Goal: Task Accomplishment & Management: Manage account settings

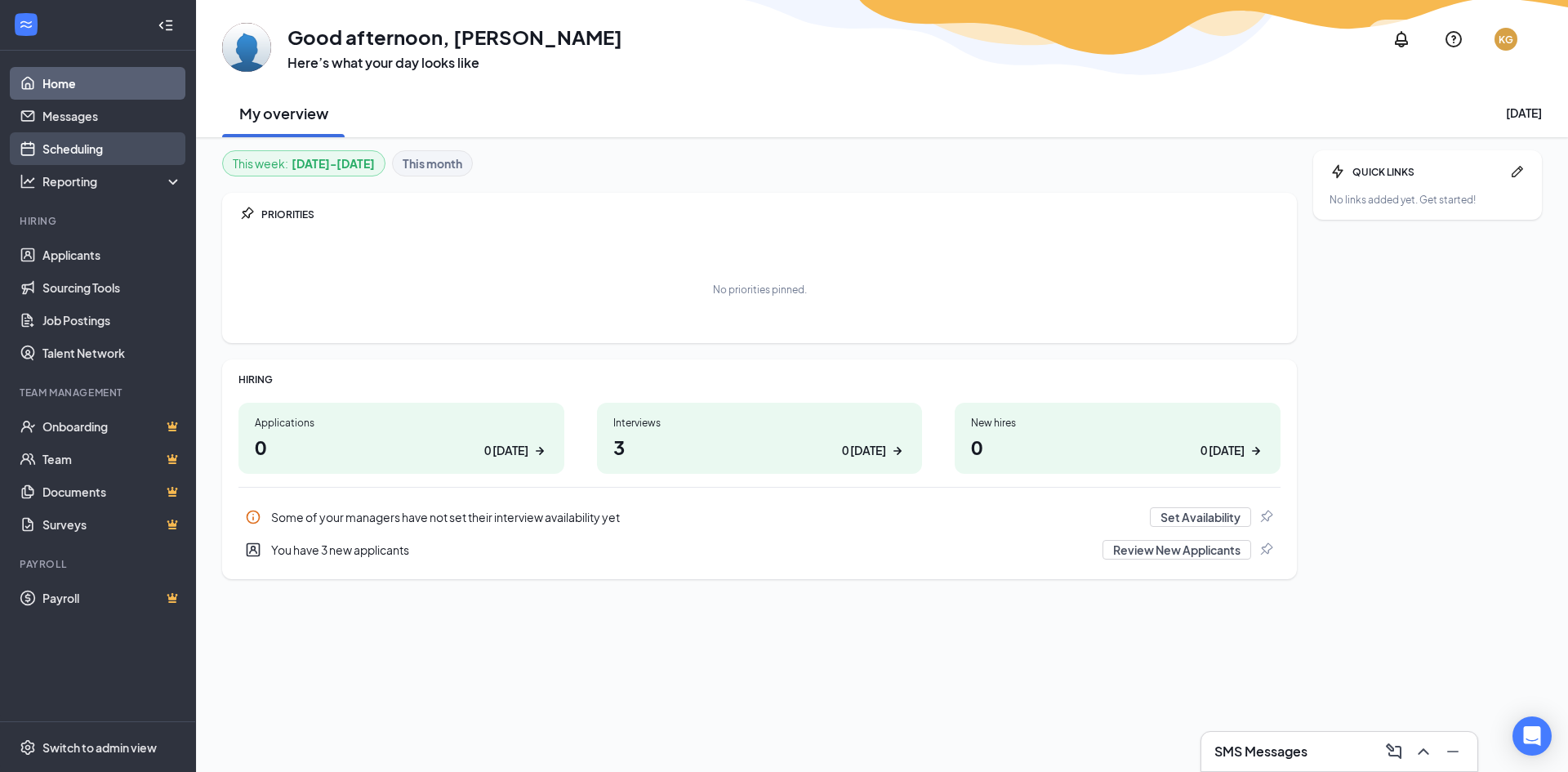
click at [74, 144] on link "Scheduling" at bounding box center [111, 149] width 140 height 33
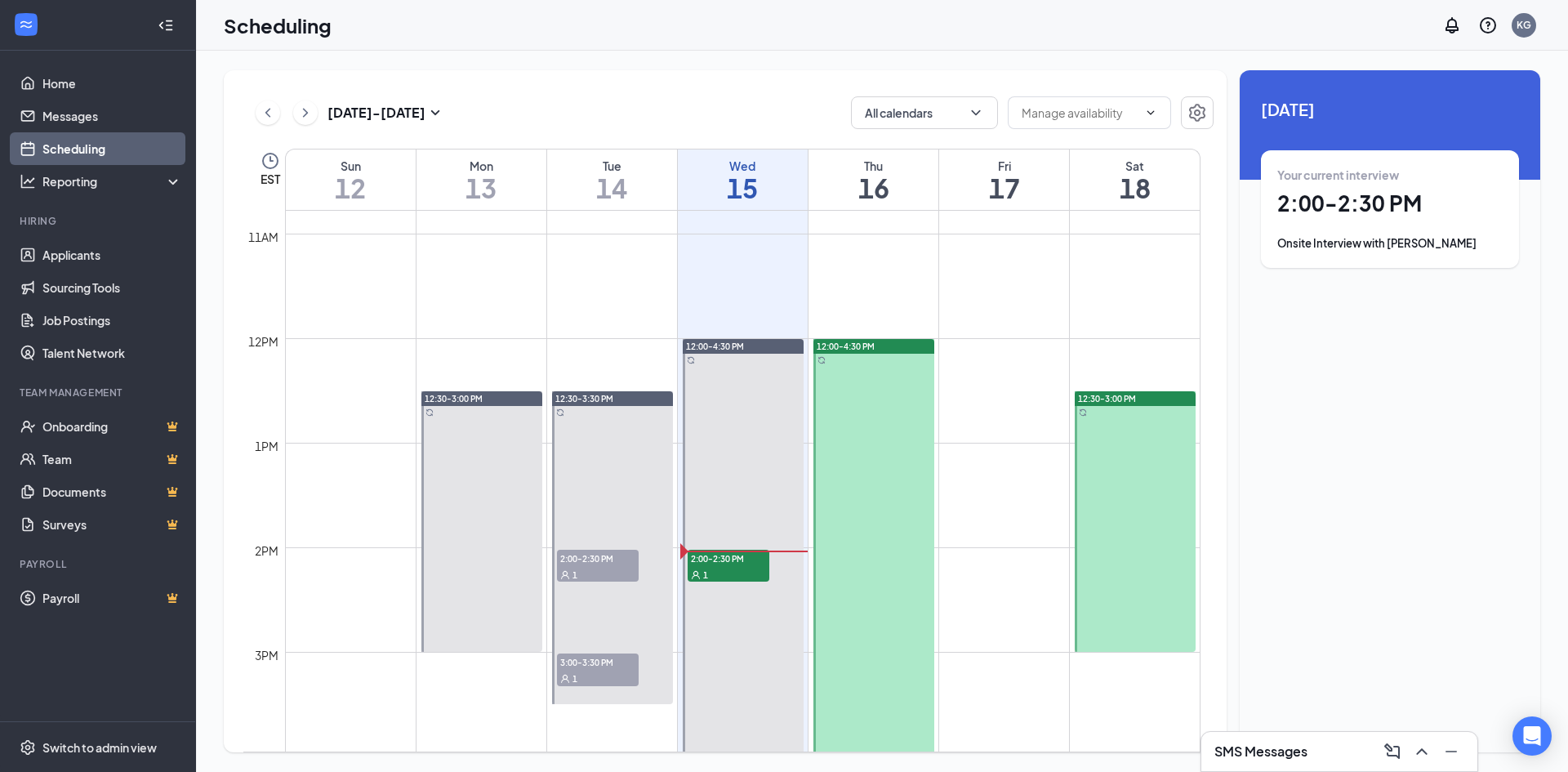
scroll to position [1130, 0]
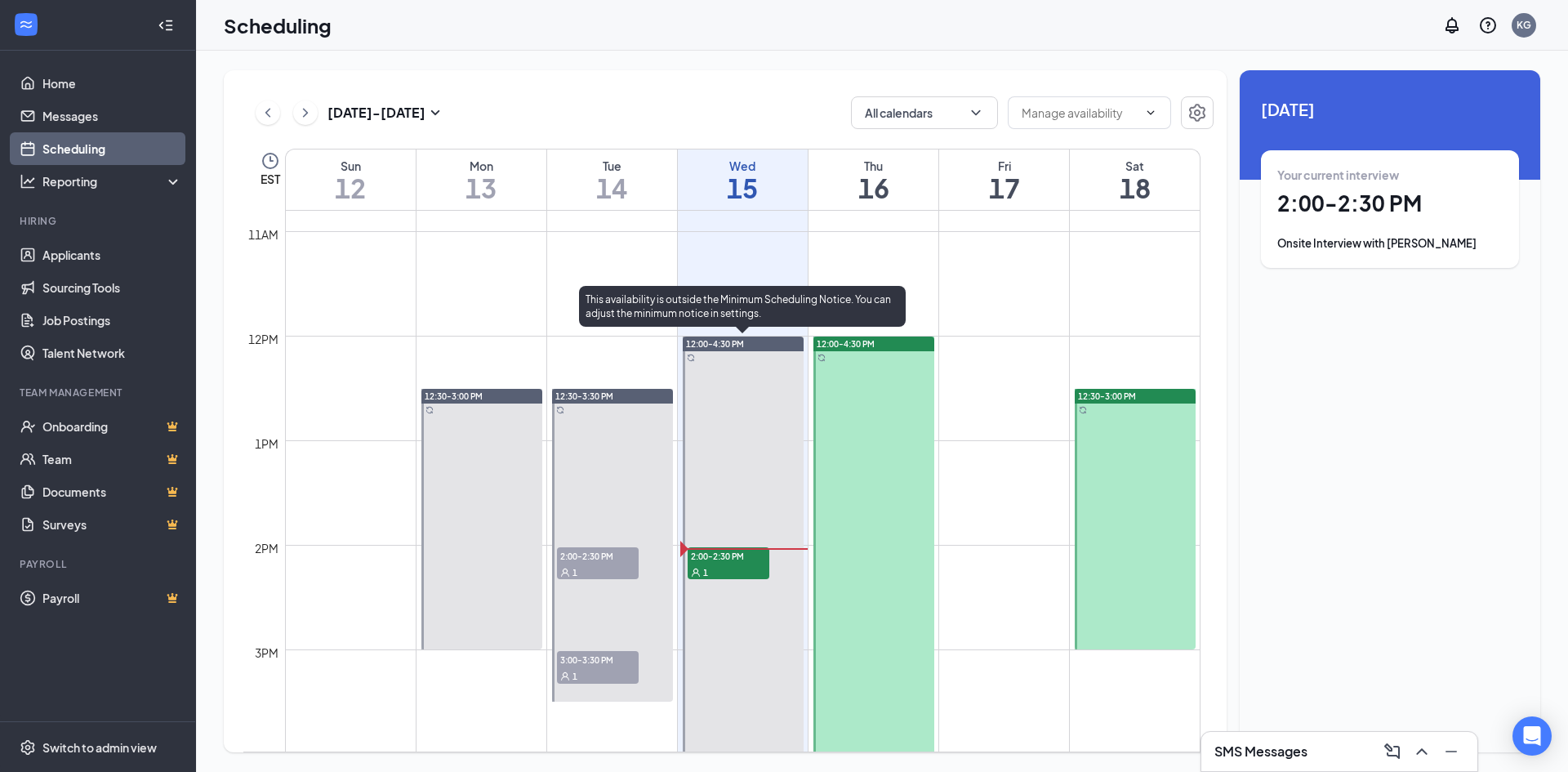
click at [745, 559] on span "2:00-2:30 PM" at bounding box center [728, 555] width 81 height 16
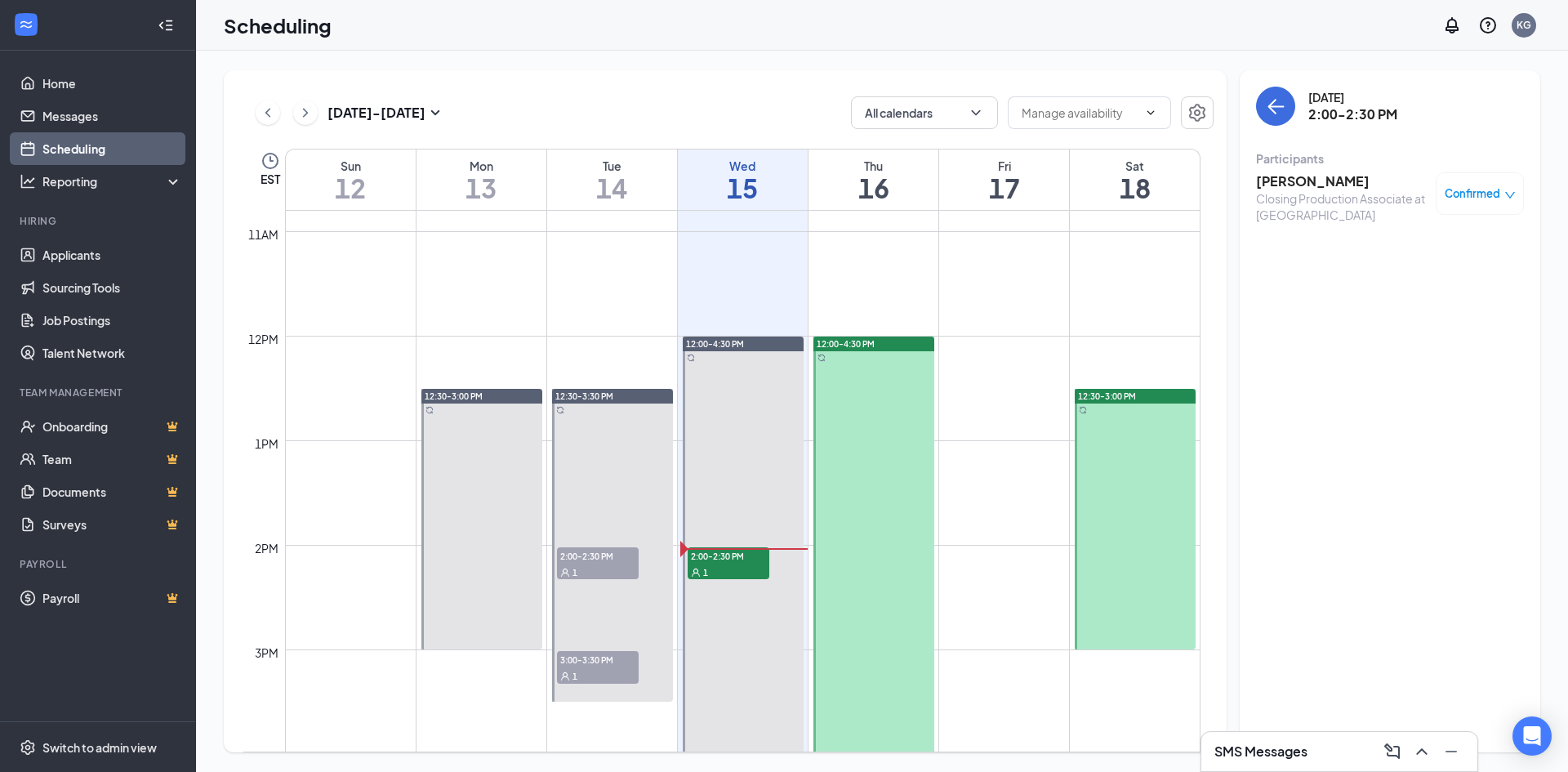
click at [1343, 194] on div "Closing Production Associate at [GEOGRAPHIC_DATA]" at bounding box center [1342, 206] width 172 height 33
click at [1336, 185] on h3 "[PERSON_NAME]" at bounding box center [1342, 182] width 172 height 18
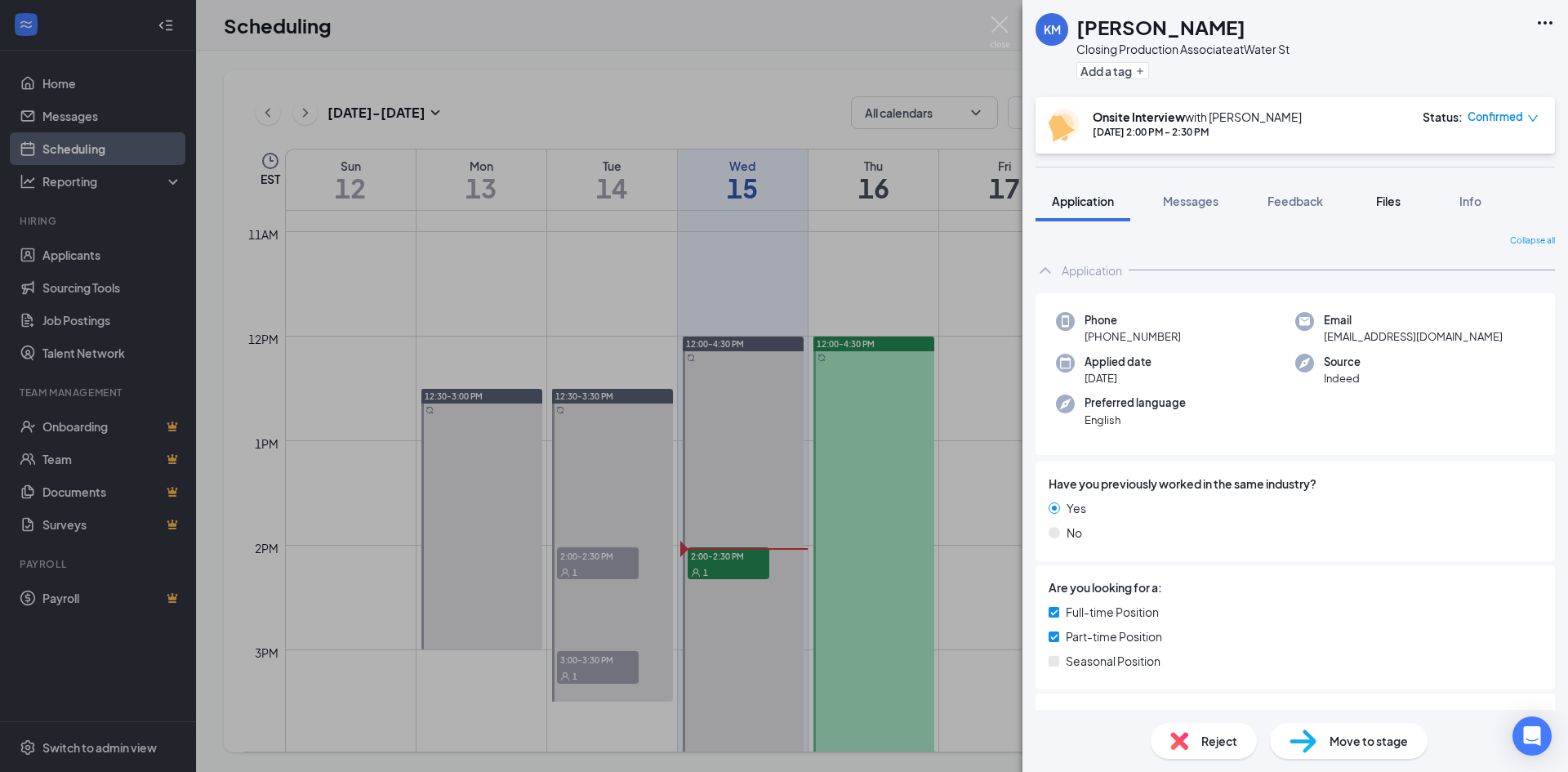
click at [1412, 200] on button "Files" at bounding box center [1388, 201] width 66 height 41
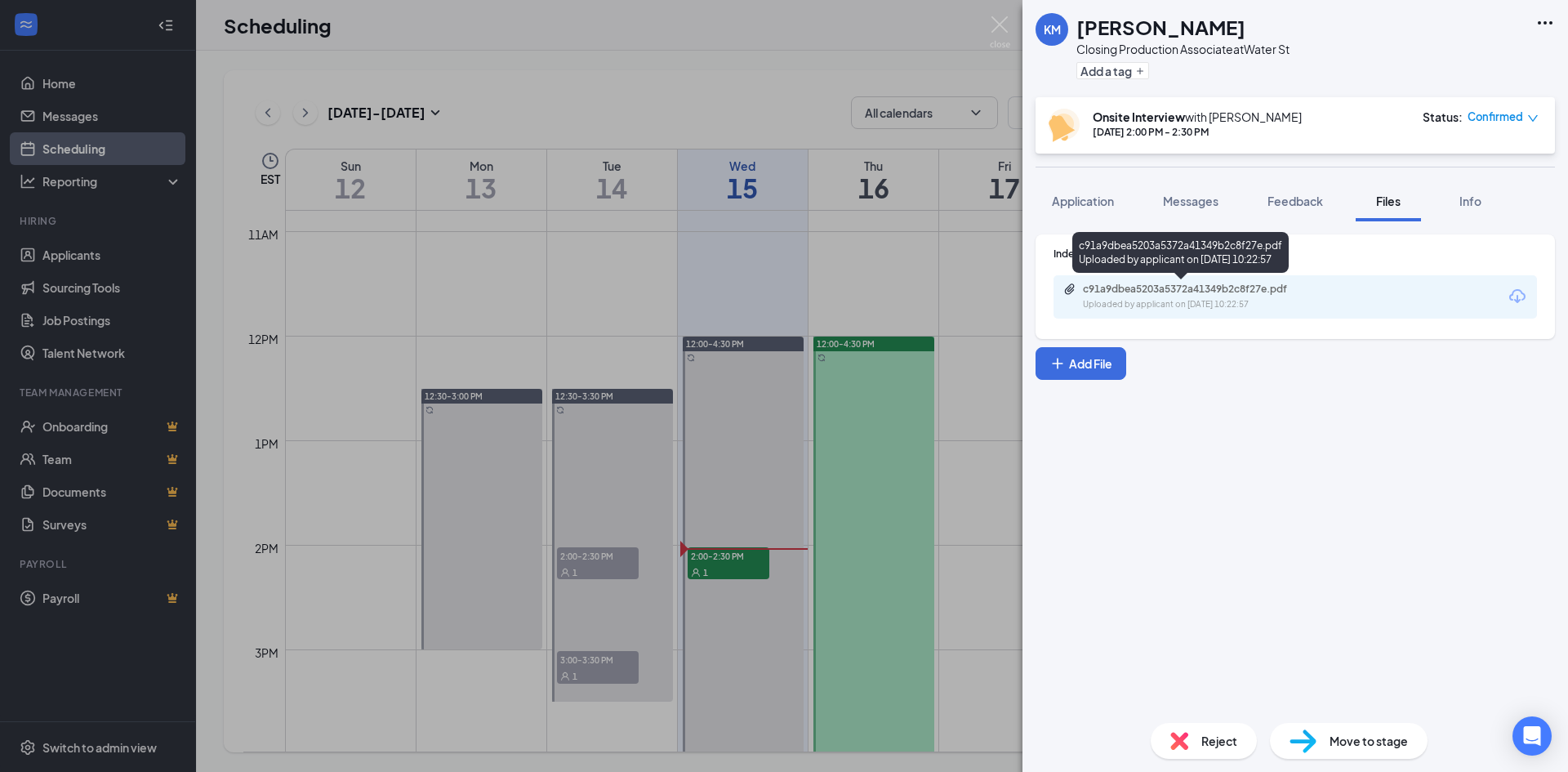
click at [1321, 278] on div "c91a9dbea5203a5372a41349b2c8f27e.pdf Uploaded by applicant on [DATE] 10:22:57" at bounding box center [1294, 296] width 483 height 43
click at [1312, 290] on div "c91a9dbea5203a5372a41349b2c8f27e.pdf" at bounding box center [1195, 289] width 265 height 13
